Goal: Task Accomplishment & Management: Manage account settings

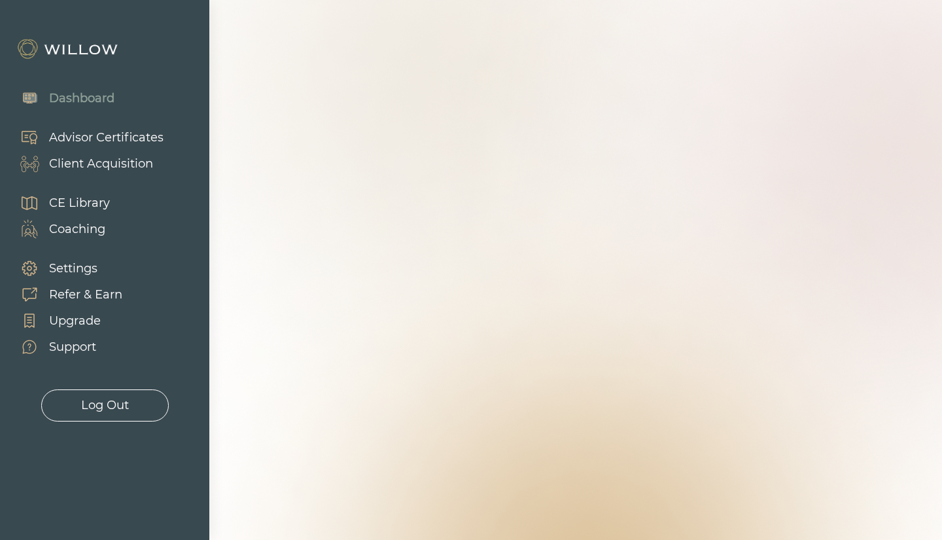
click at [110, 165] on div "Client Acquisition" at bounding box center [101, 164] width 104 height 18
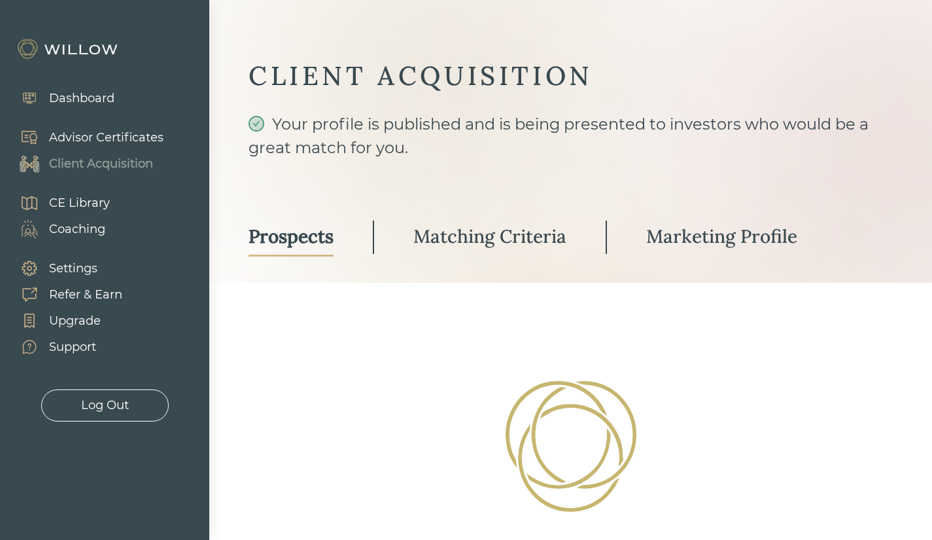
select select "3"
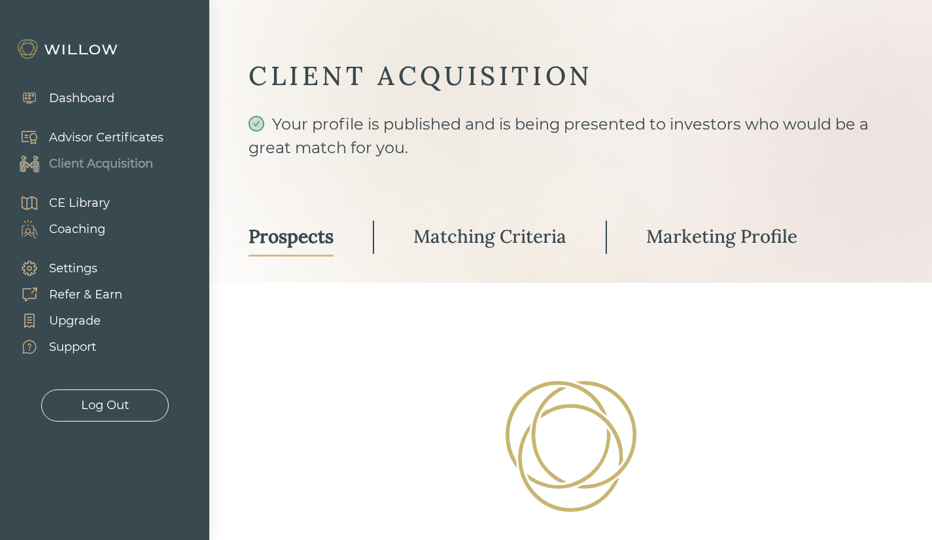
select select "3"
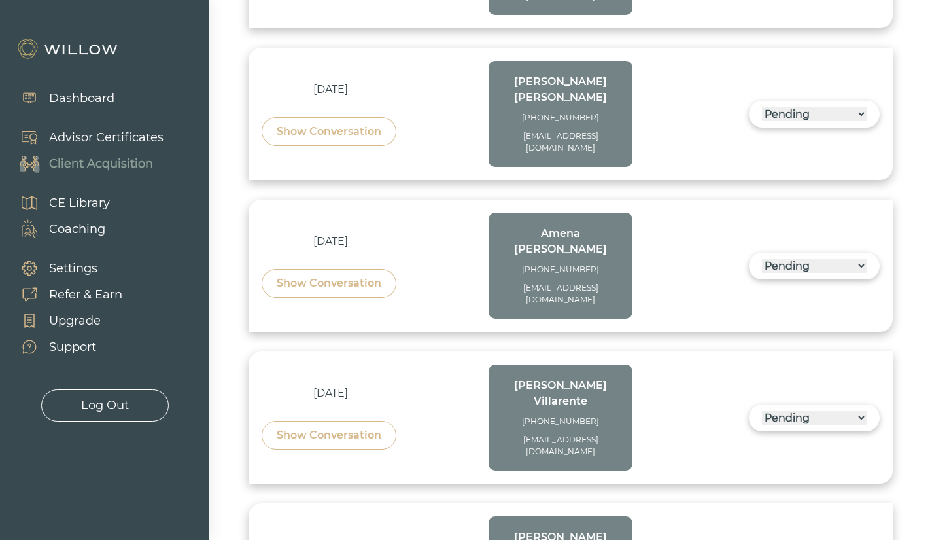
scroll to position [592, 0]
